Goal: Navigation & Orientation: Find specific page/section

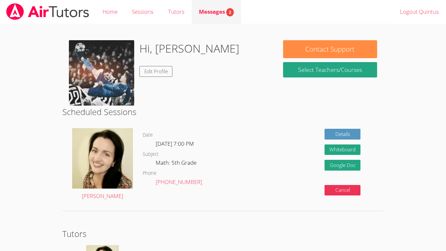
click at [227, 21] on link "Messages 2" at bounding box center [216, 12] width 49 height 24
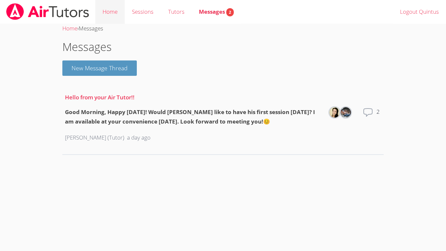
click at [112, 17] on link "Home" at bounding box center [109, 12] width 29 height 24
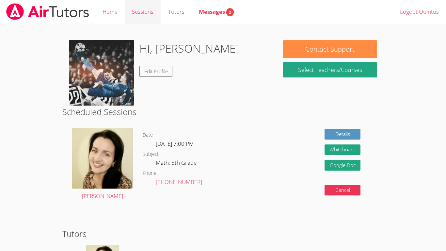
click at [134, 19] on link "Sessions" at bounding box center [143, 12] width 36 height 24
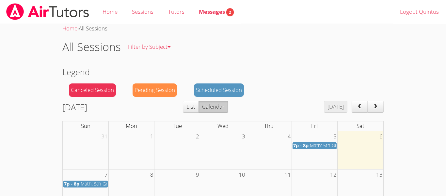
scroll to position [1, 0]
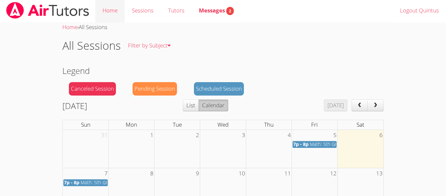
click at [116, 10] on link "Home" at bounding box center [109, 11] width 29 height 24
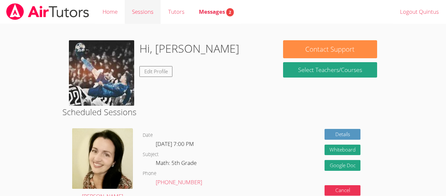
click at [145, 16] on link "Sessions" at bounding box center [143, 12] width 36 height 24
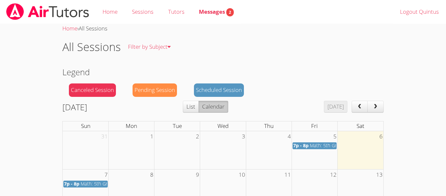
scroll to position [7, 0]
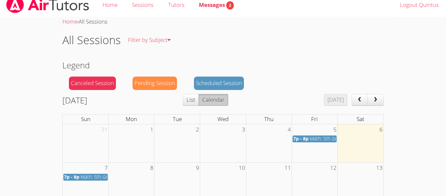
click at [234, 86] on div "Scheduled Session" at bounding box center [219, 82] width 50 height 13
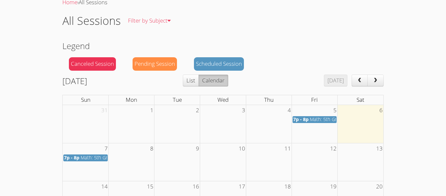
scroll to position [11, 0]
